Goal: Task Accomplishment & Management: Complete application form

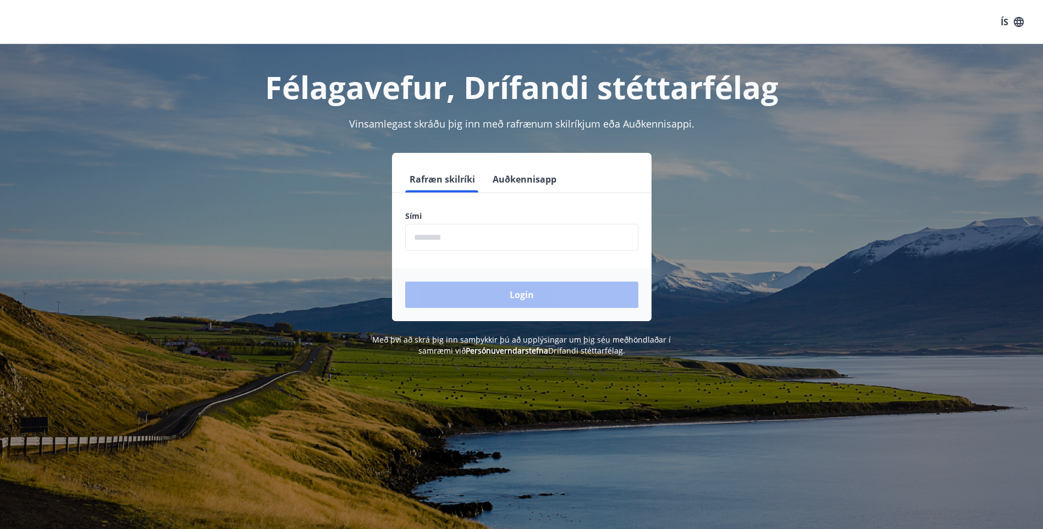
click at [459, 236] on input "phone" at bounding box center [521, 237] width 233 height 27
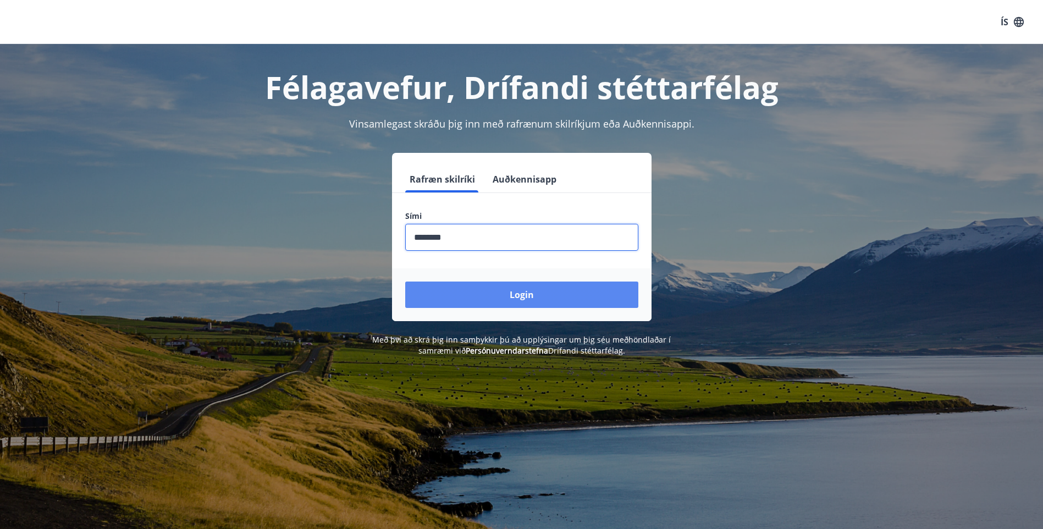
type input "********"
click at [490, 296] on button "Login" at bounding box center [521, 294] width 233 height 26
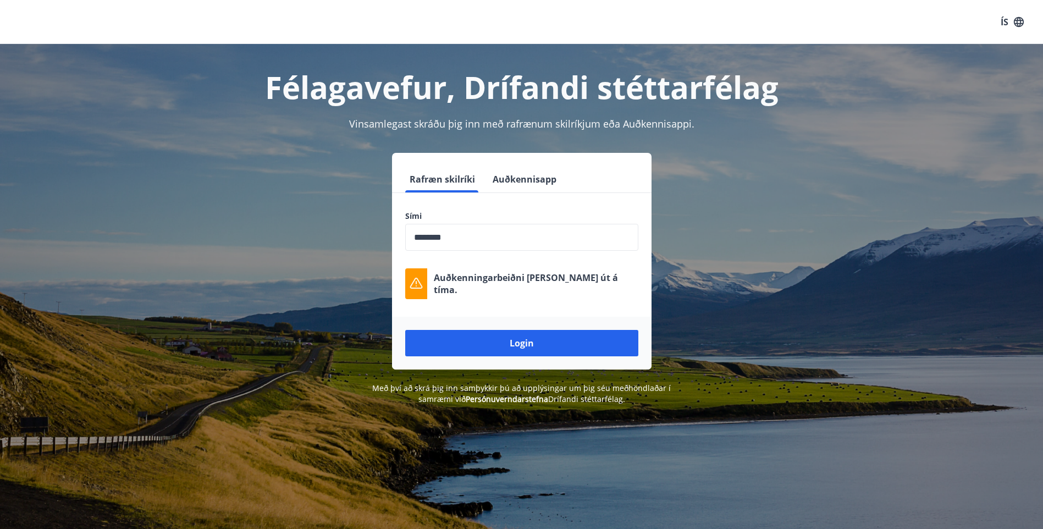
click at [490, 328] on div "Login" at bounding box center [521, 343] width 259 height 53
click at [490, 341] on button "Login" at bounding box center [521, 343] width 233 height 26
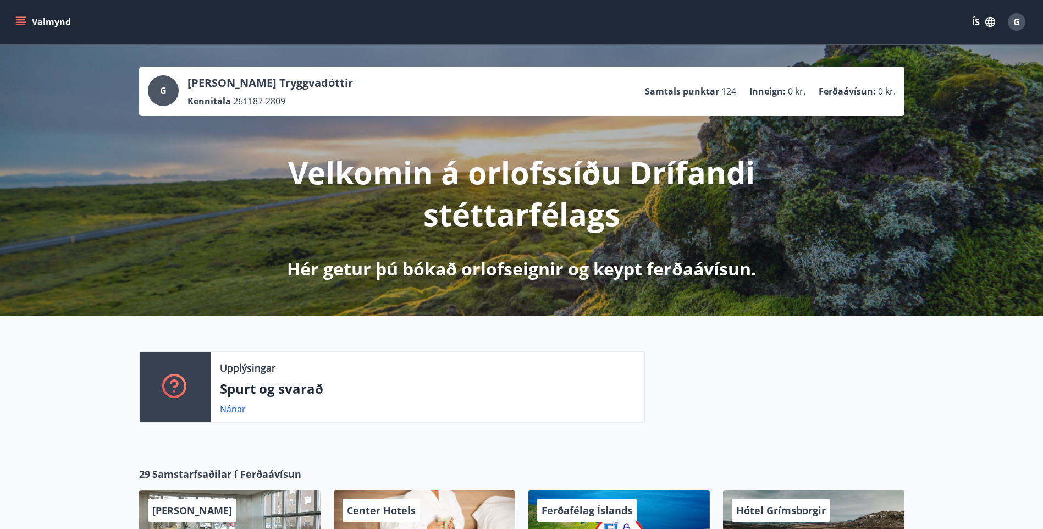
click at [26, 19] on button "Valmynd" at bounding box center [44, 22] width 62 height 20
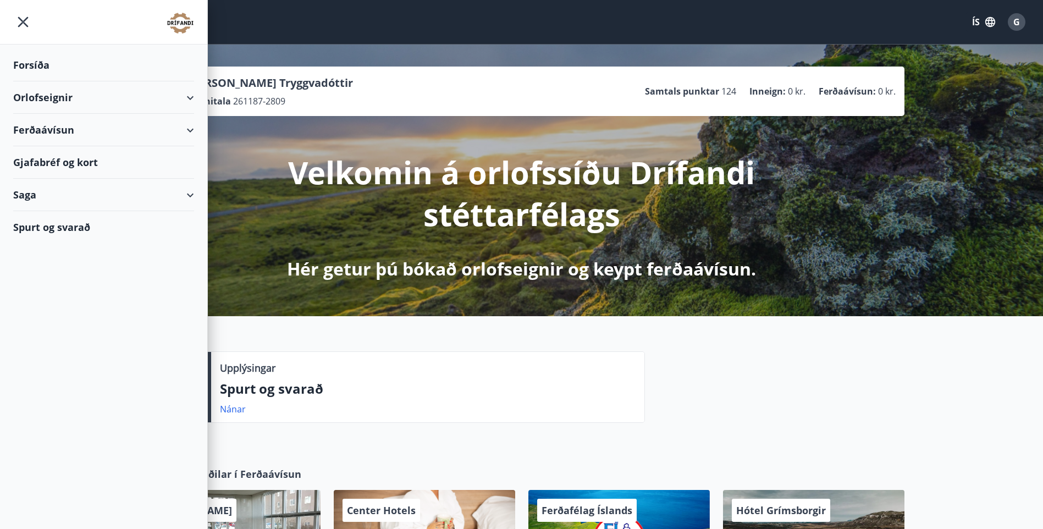
click at [25, 26] on icon "menu" at bounding box center [23, 22] width 20 height 20
